Goal: Information Seeking & Learning: Learn about a topic

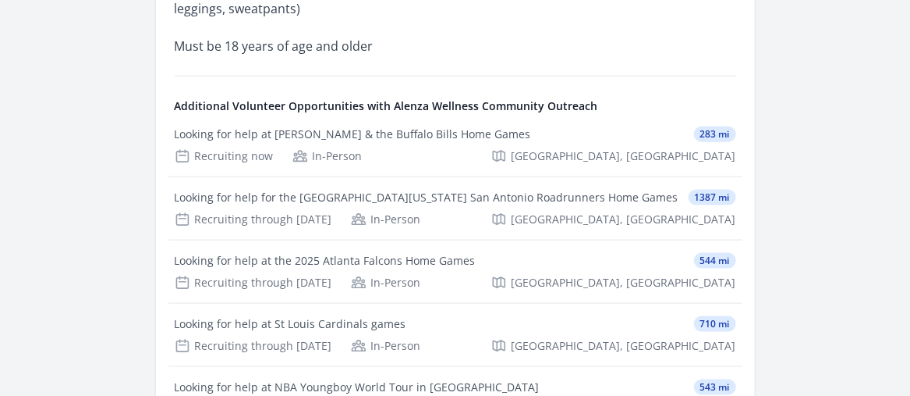
scroll to position [702, 0]
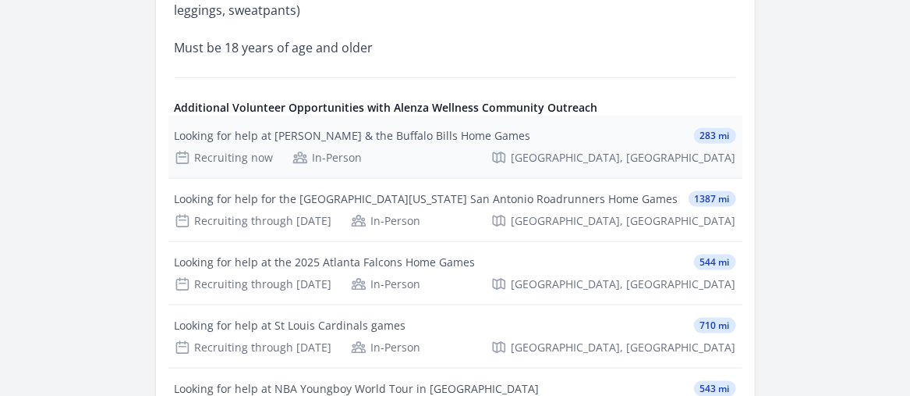
click at [341, 133] on div "Looking for help at [PERSON_NAME] & the Buffalo Bills Home Games" at bounding box center [353, 136] width 357 height 16
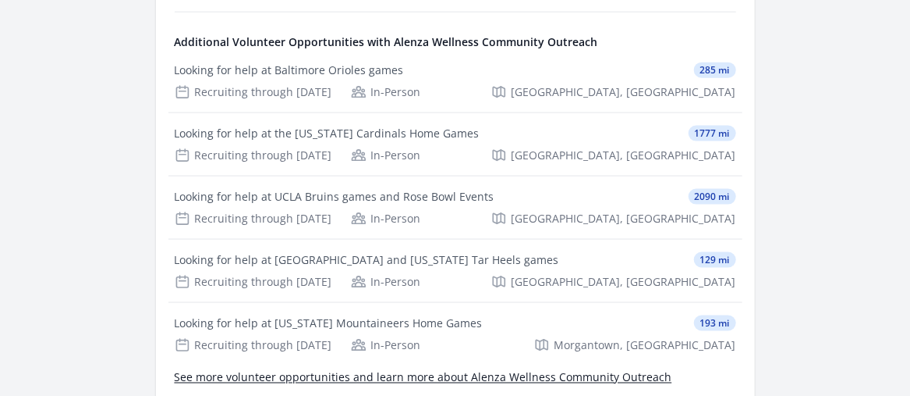
scroll to position [858, 0]
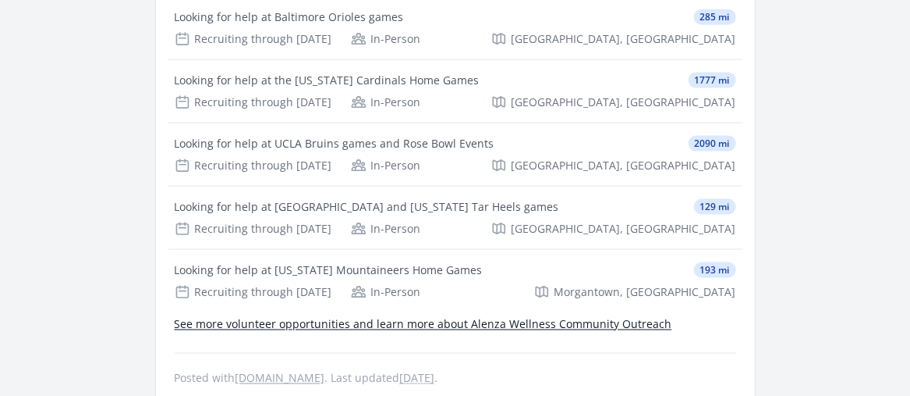
click at [484, 317] on link "See more volunteer opportunities and learn more about Alenza Wellness Community…" at bounding box center [424, 324] width 498 height 15
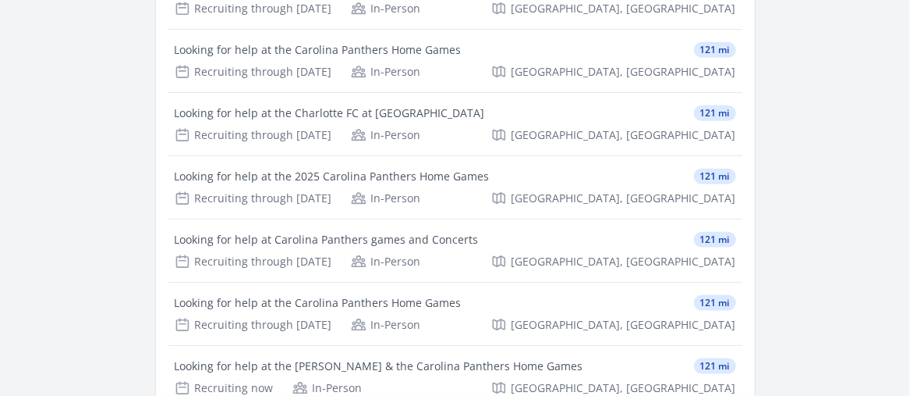
scroll to position [702, 0]
